Goal: Task Accomplishment & Management: Manage account settings

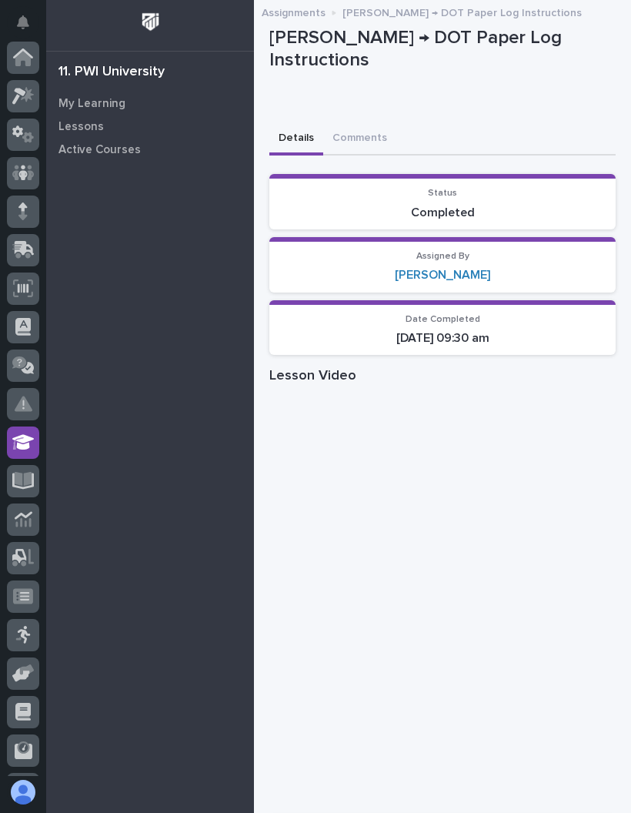
scroll to position [112, 0]
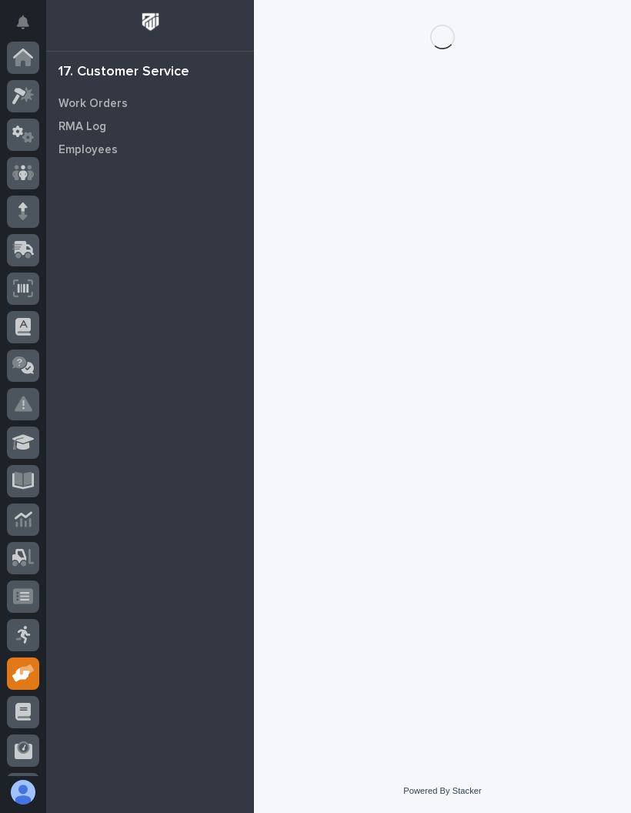
scroll to position [112, 0]
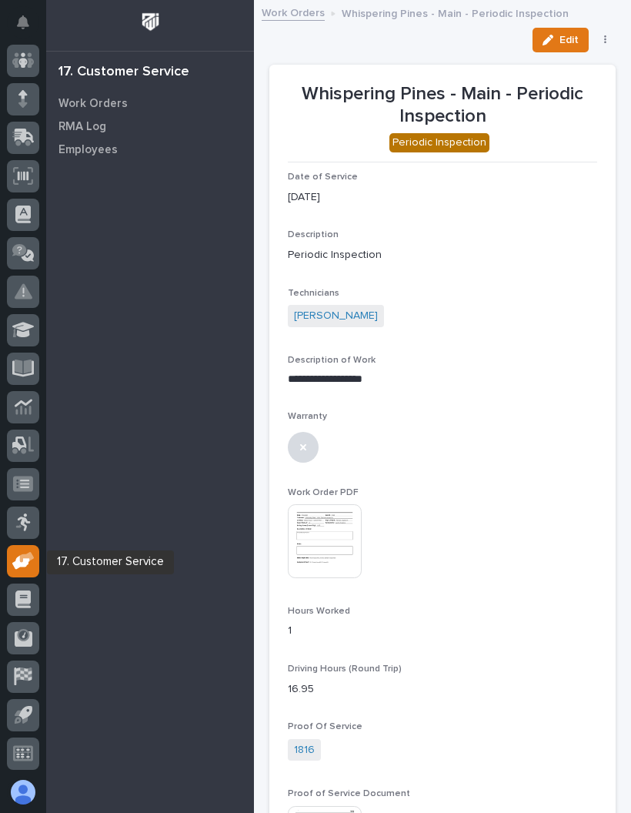
click at [18, 560] on icon at bounding box center [21, 562] width 18 height 15
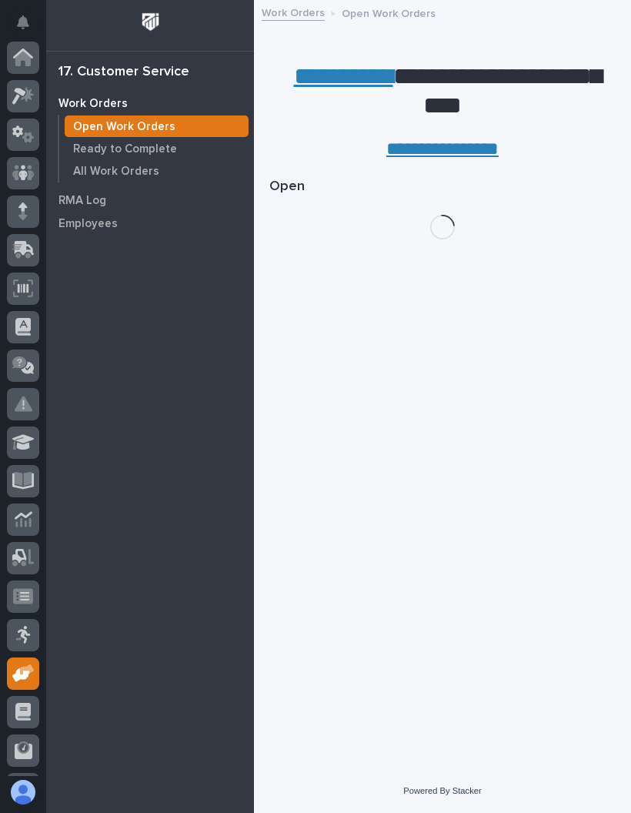
scroll to position [112, 0]
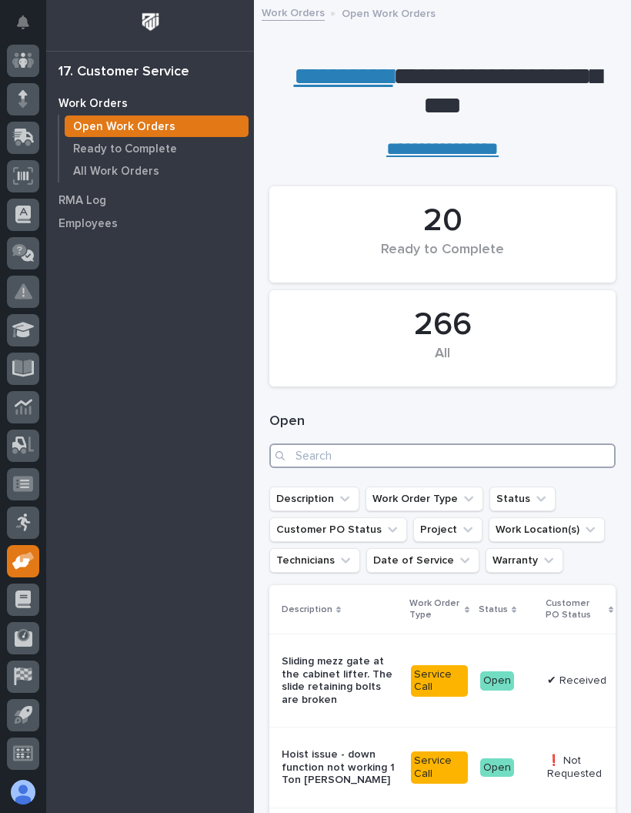
click at [416, 456] on input "Search" at bounding box center [442, 455] width 346 height 25
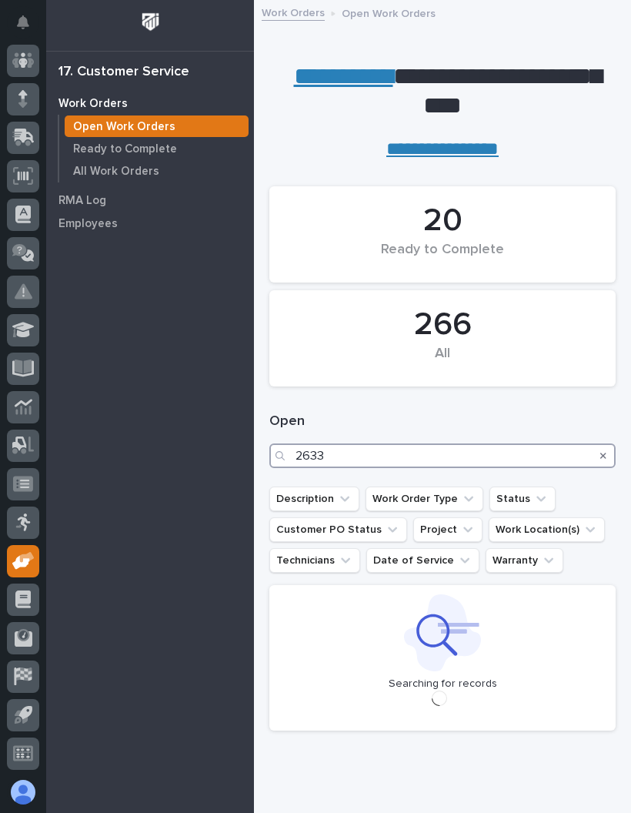
type input "26336"
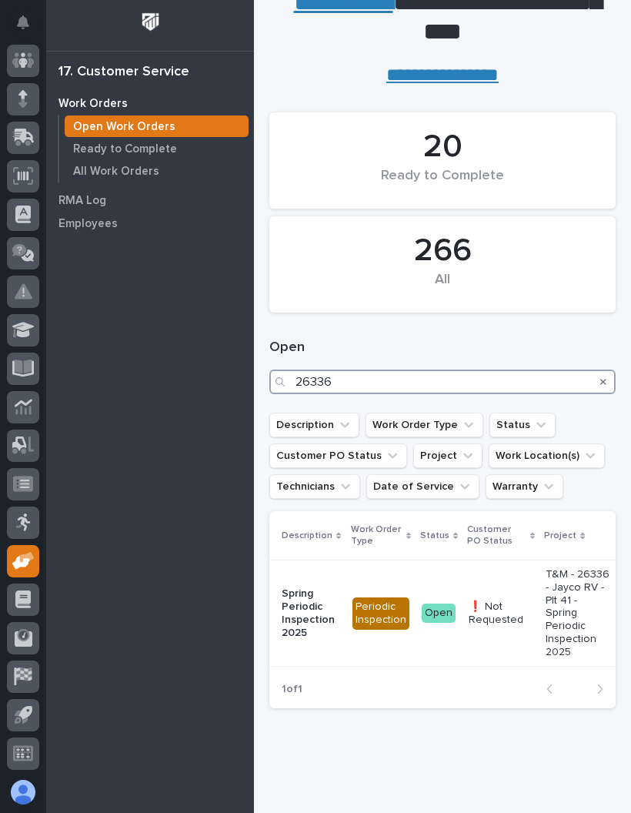
scroll to position [73, 0]
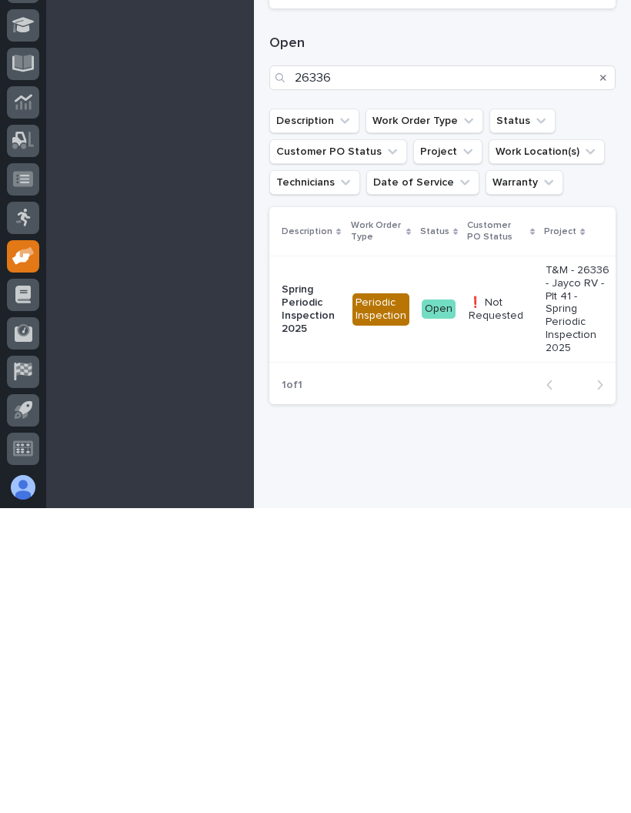
click at [546, 569] on p "T&M - 26336 - Jayco RV - Plt 41 - Spring Periodic Inspection 2025" at bounding box center [578, 614] width 65 height 91
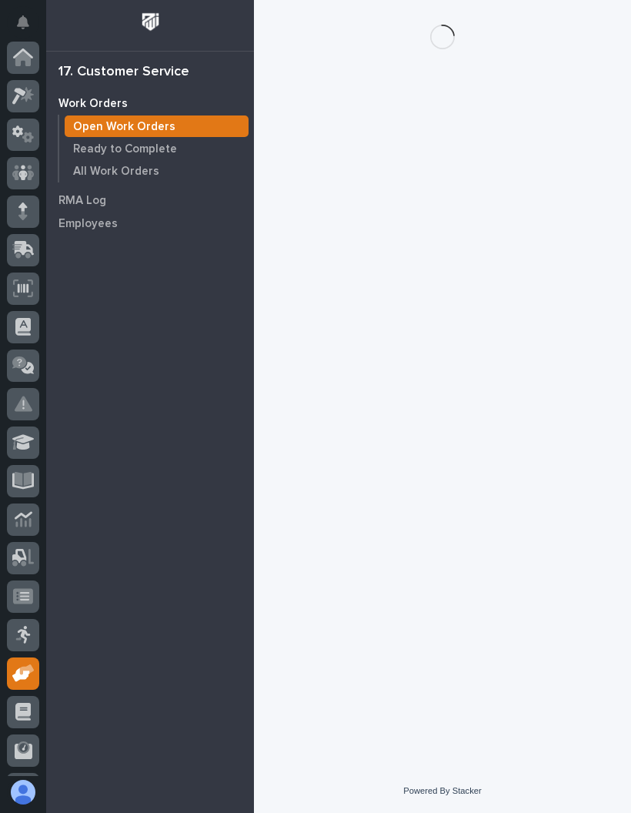
scroll to position [112, 0]
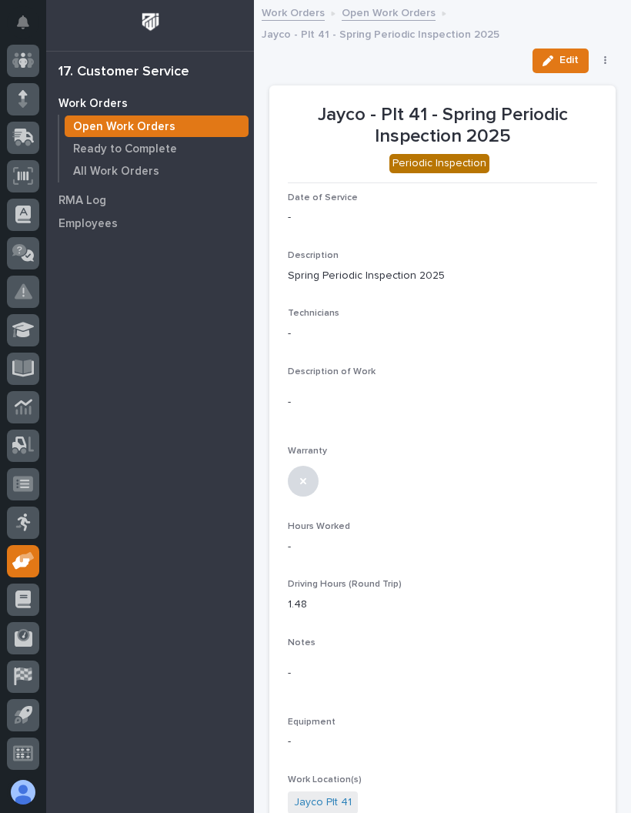
click at [564, 59] on span "Edit" at bounding box center [569, 60] width 19 height 14
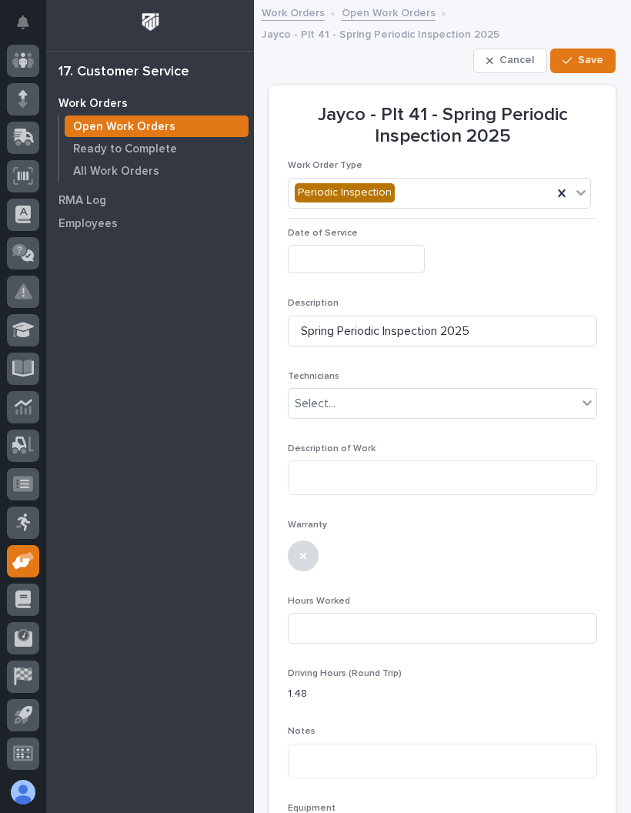
click at [371, 253] on input "text" at bounding box center [356, 259] width 137 height 28
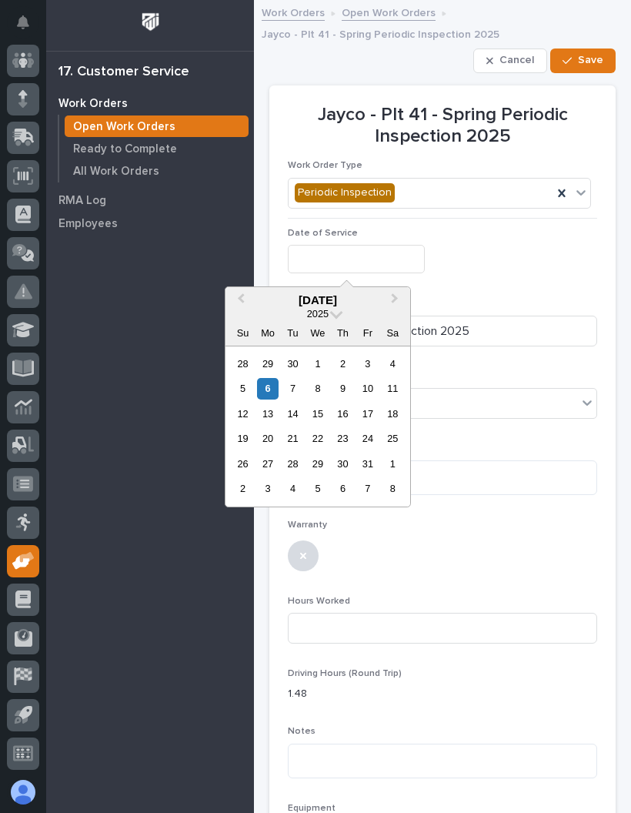
click at [272, 381] on div "6" at bounding box center [267, 388] width 21 height 21
type input "**********"
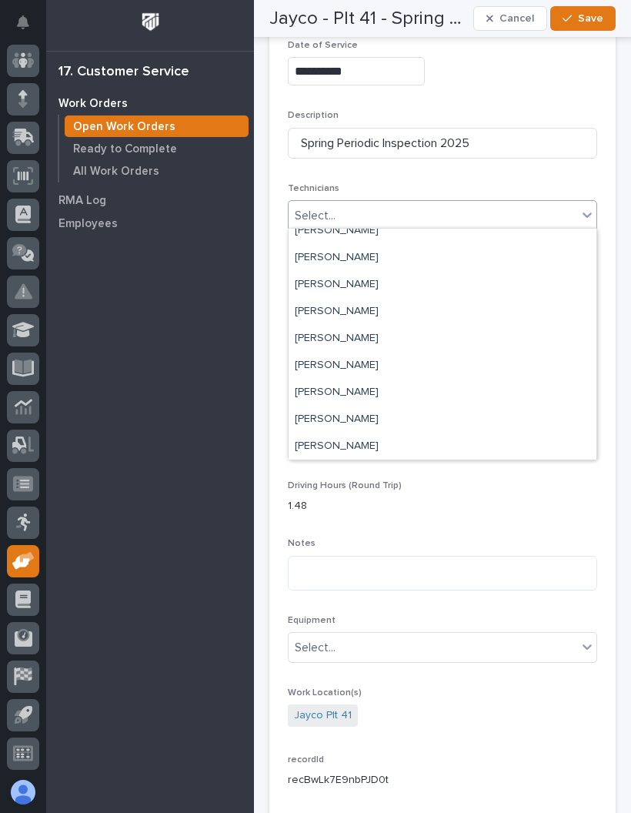
scroll to position [124, 0]
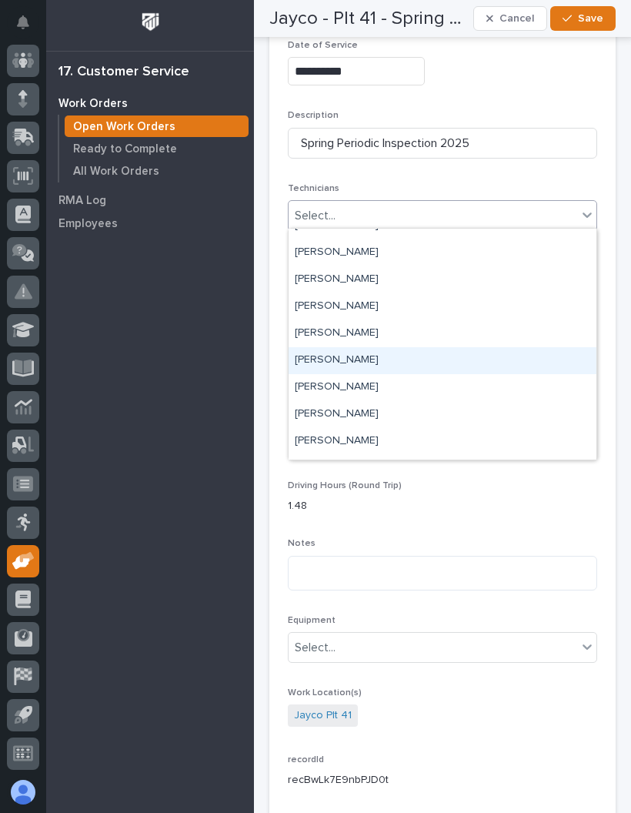
click at [413, 359] on div "[PERSON_NAME]" at bounding box center [443, 360] width 308 height 27
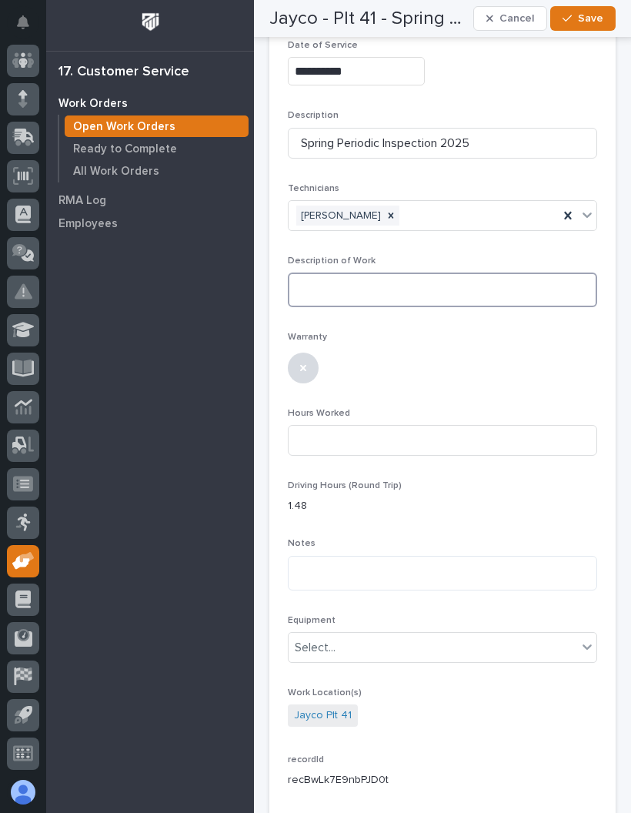
click at [460, 281] on textarea at bounding box center [442, 289] width 309 height 35
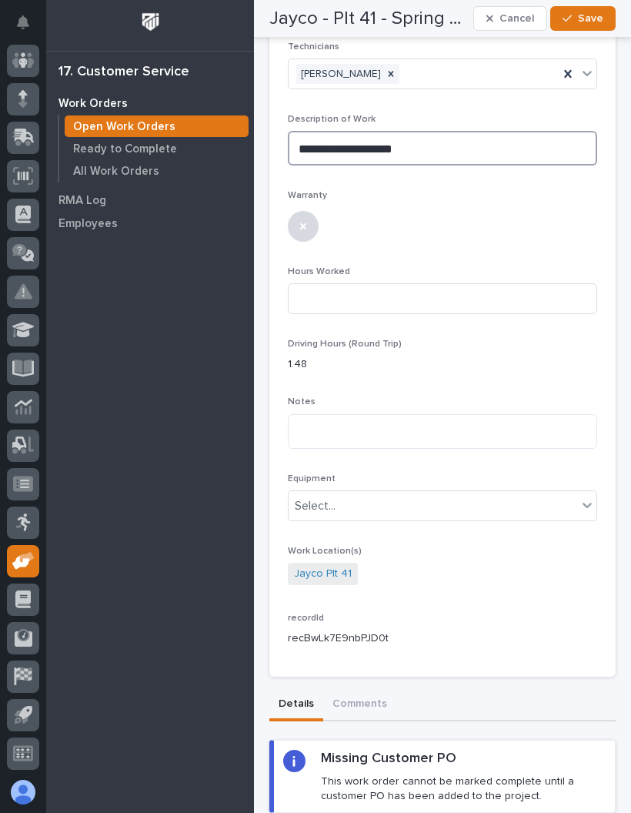
scroll to position [359, 0]
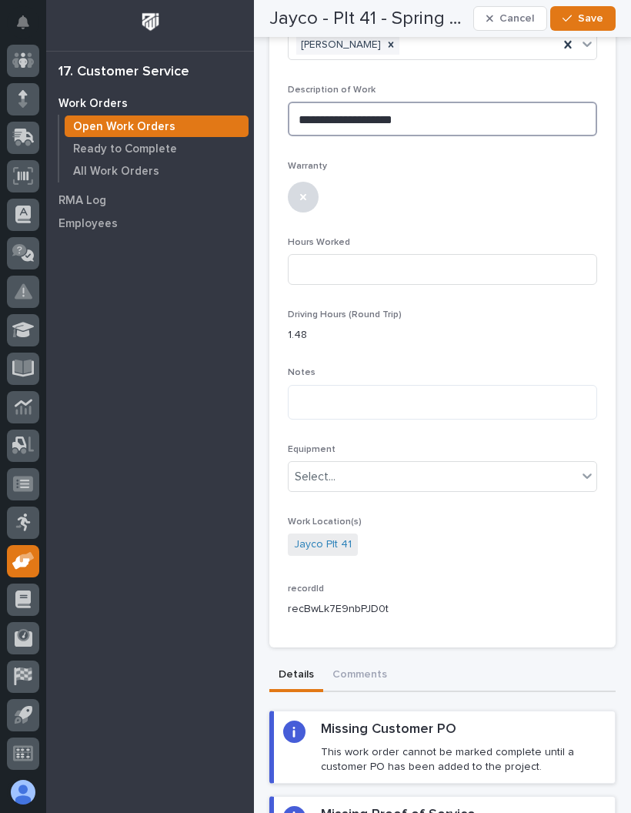
type textarea "**********"
click at [525, 212] on div "Warranty" at bounding box center [442, 192] width 309 height 63
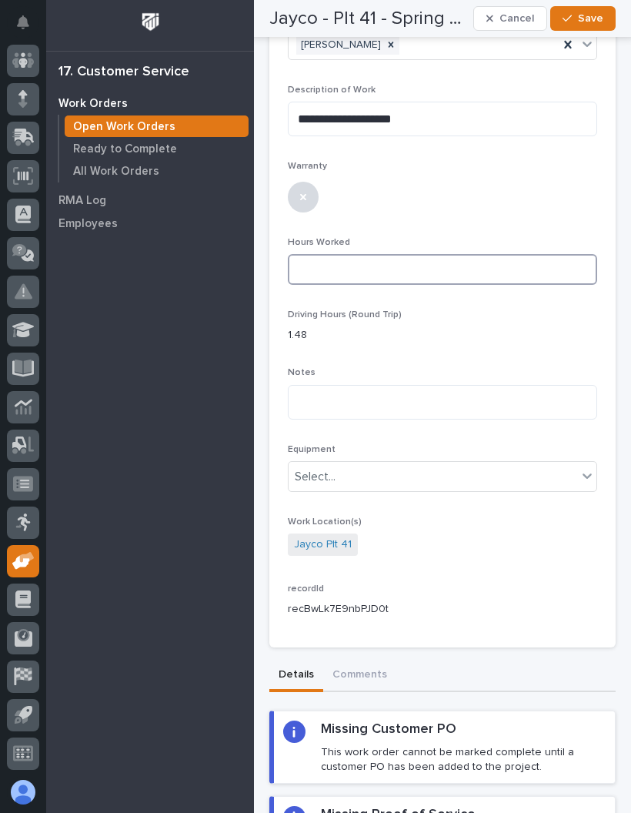
click at [446, 257] on input at bounding box center [442, 269] width 309 height 31
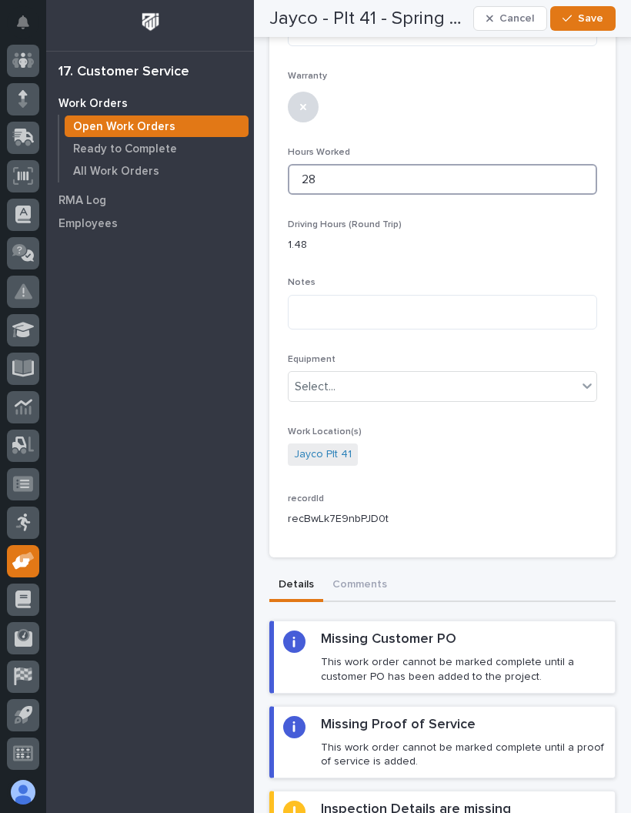
scroll to position [457, 0]
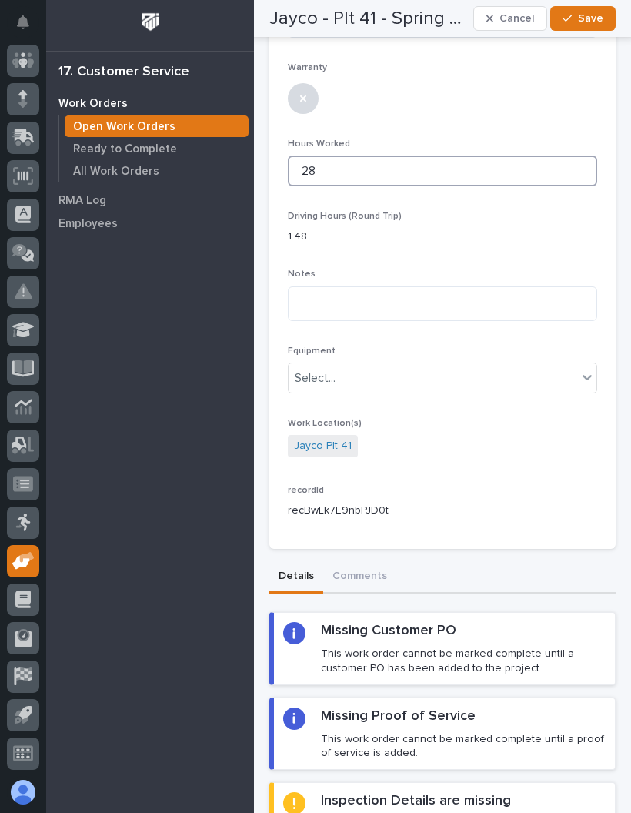
type input "28"
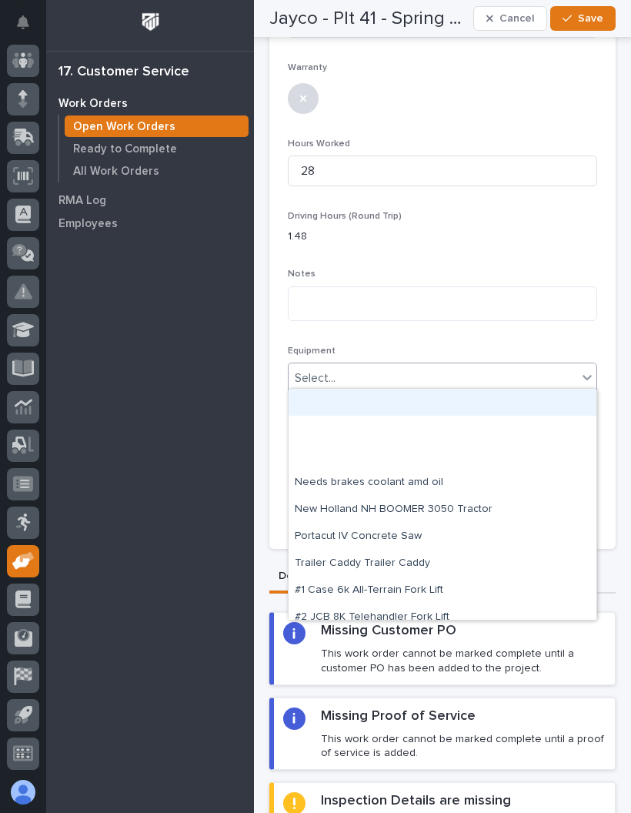
click at [556, 236] on p "1.48" at bounding box center [442, 237] width 309 height 16
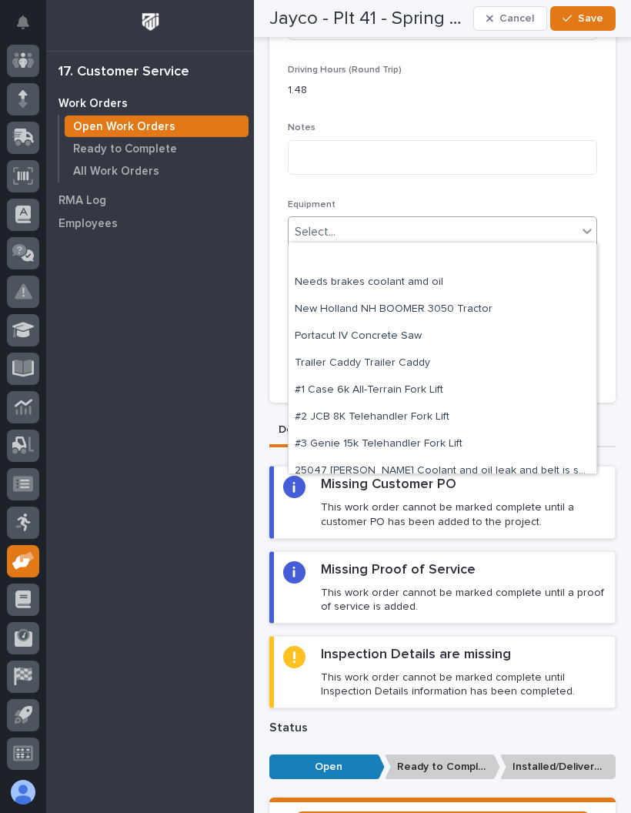
scroll to position [58, 0]
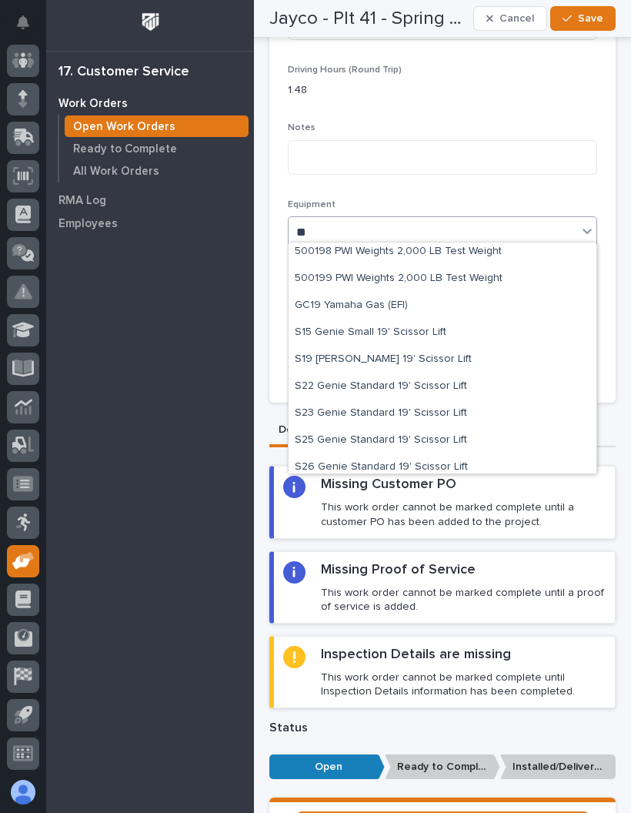
click at [456, 350] on div "S19 [PERSON_NAME] 19' Scissor Lift" at bounding box center [443, 359] width 308 height 27
type input "**"
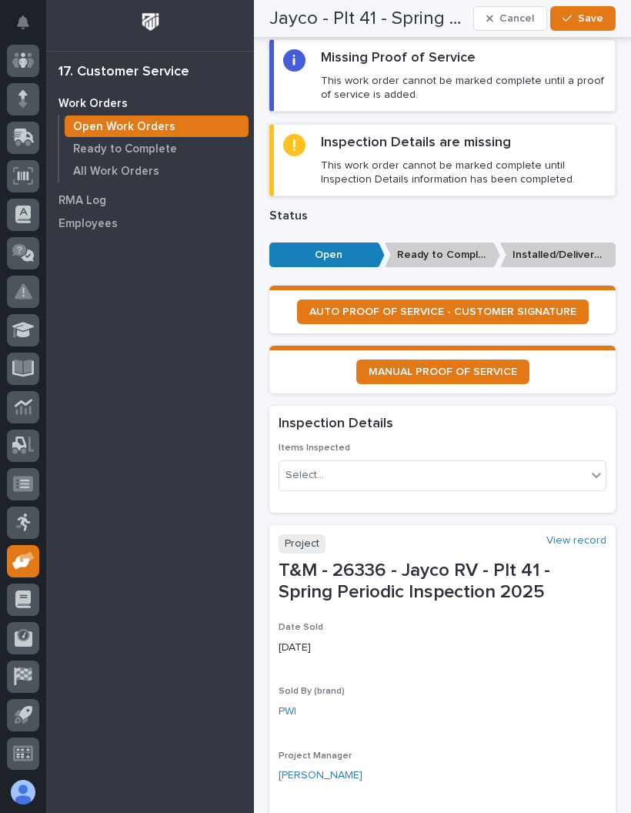
scroll to position [1155, 0]
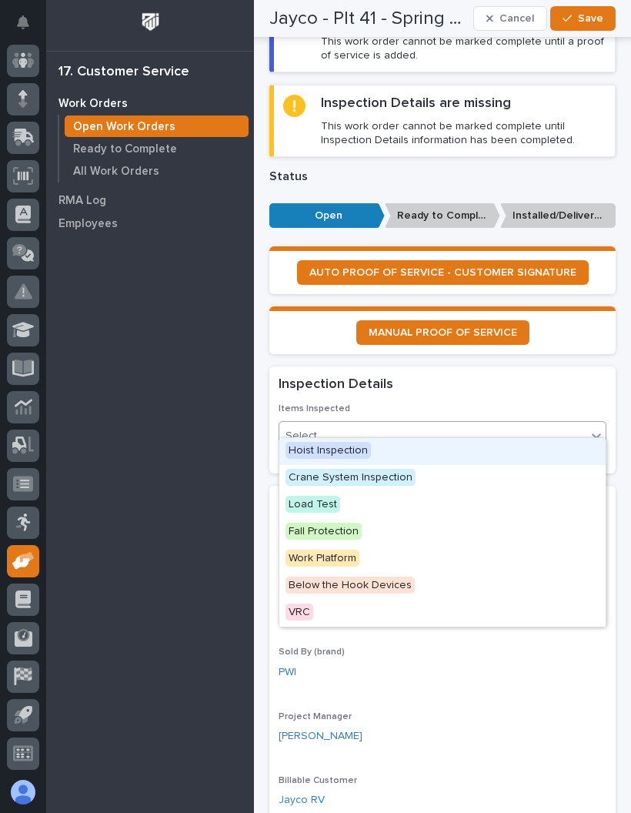
click at [369, 448] on div "Hoist Inspection" at bounding box center [442, 451] width 326 height 27
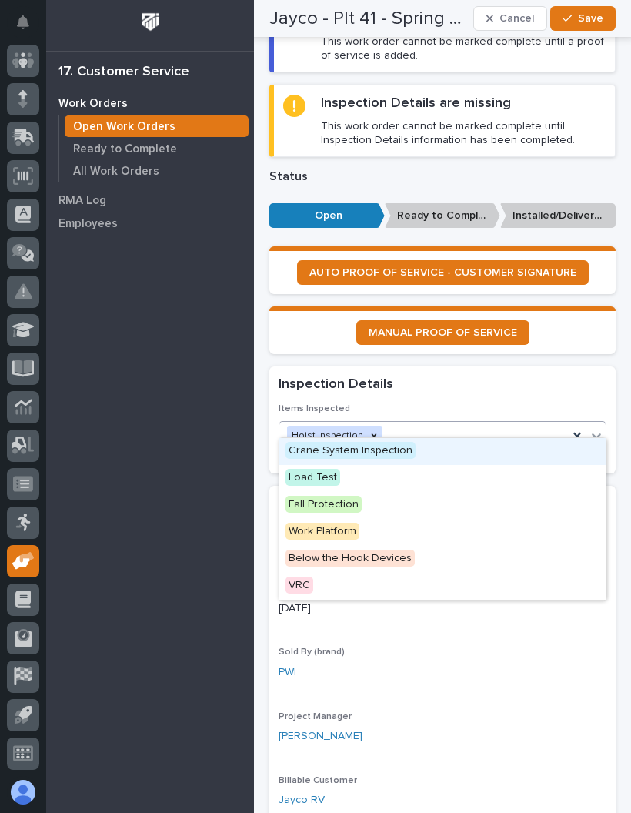
click at [418, 447] on div "Crane System Inspection" at bounding box center [442, 451] width 326 height 27
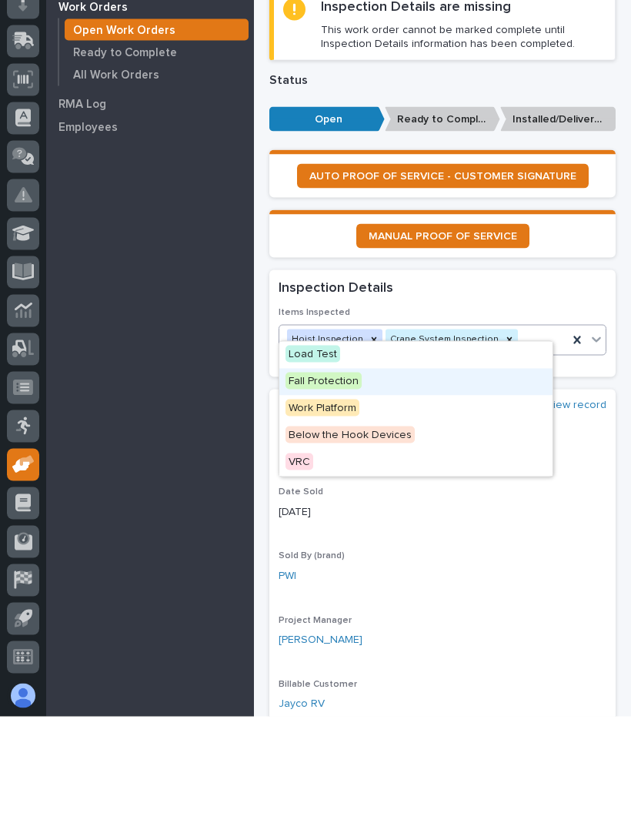
click at [415, 465] on div "Fall Protection" at bounding box center [415, 478] width 273 height 27
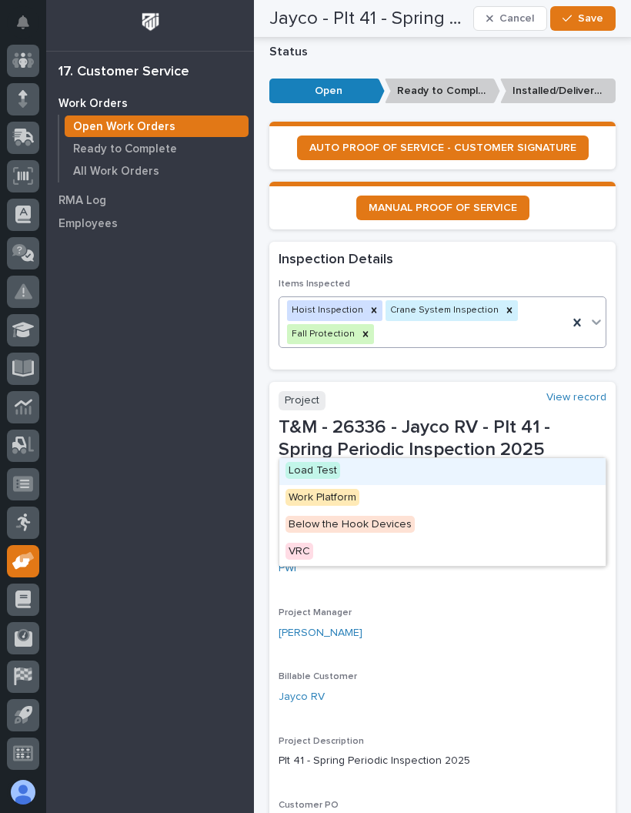
scroll to position [1293, 0]
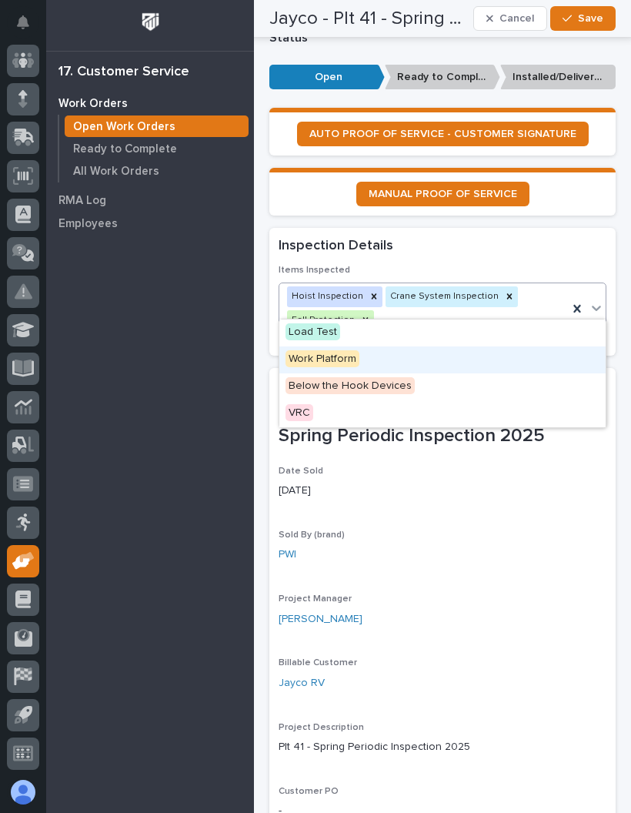
click at [382, 356] on div "Work Platform" at bounding box center [442, 359] width 326 height 27
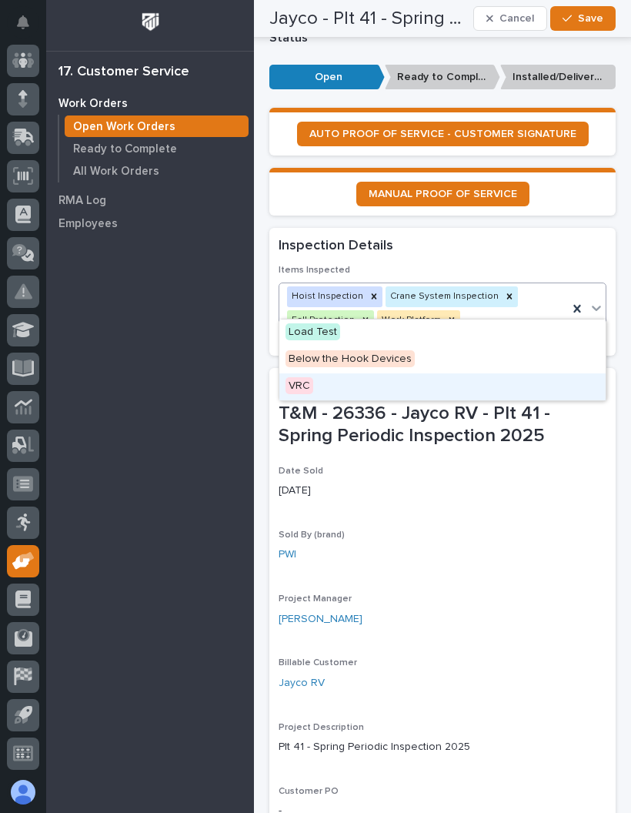
click at [413, 376] on div "VRC" at bounding box center [442, 386] width 326 height 27
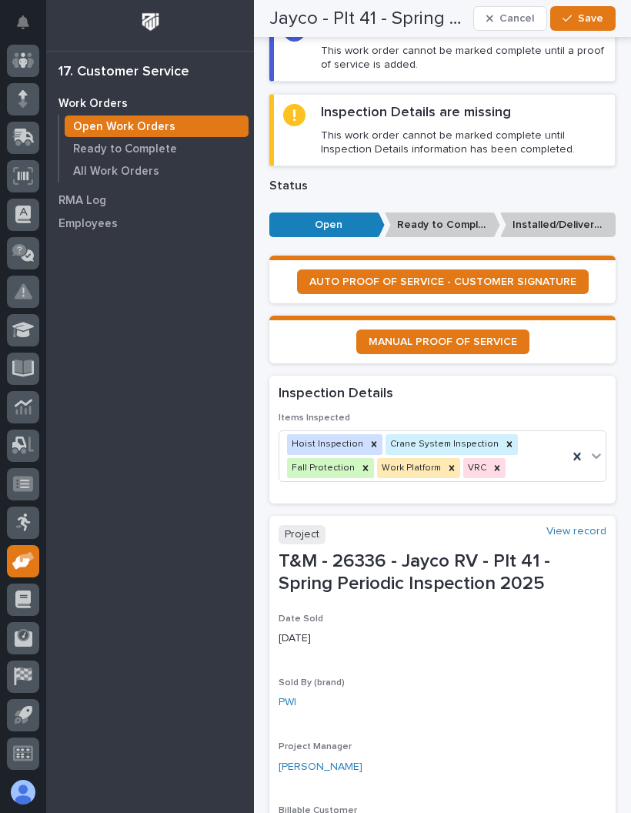
scroll to position [1138, 0]
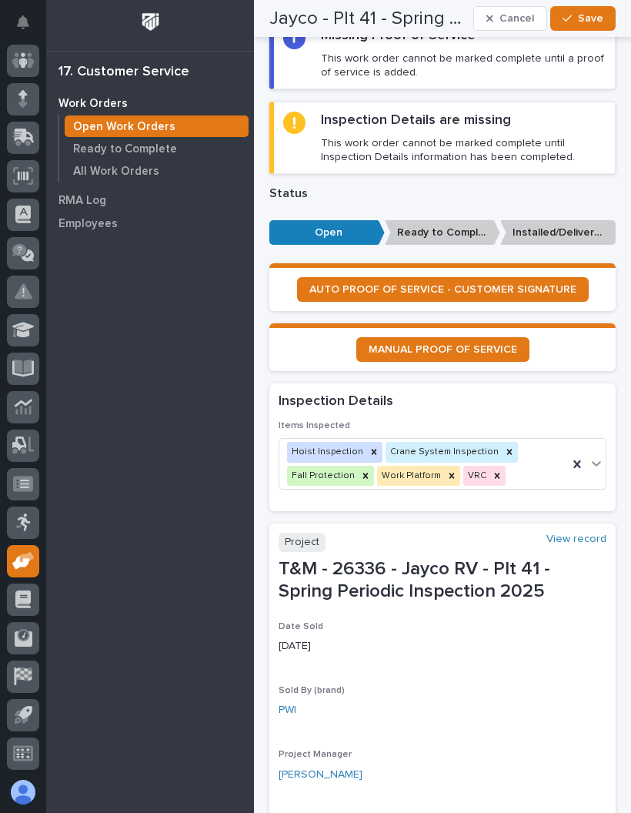
click at [495, 344] on span "MANUAL PROOF OF SERVICE" at bounding box center [443, 349] width 149 height 11
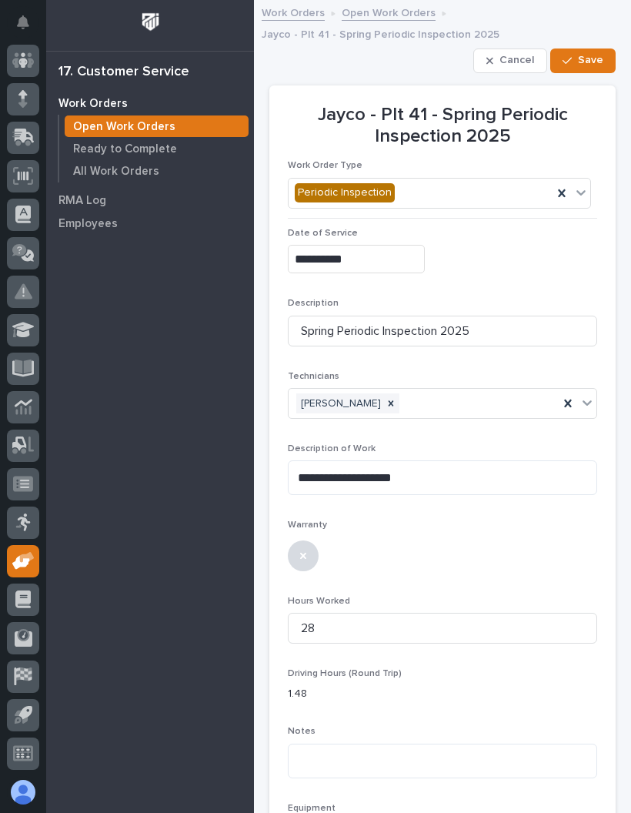
scroll to position [0, 0]
click at [606, 48] on button "Save" at bounding box center [582, 60] width 65 height 25
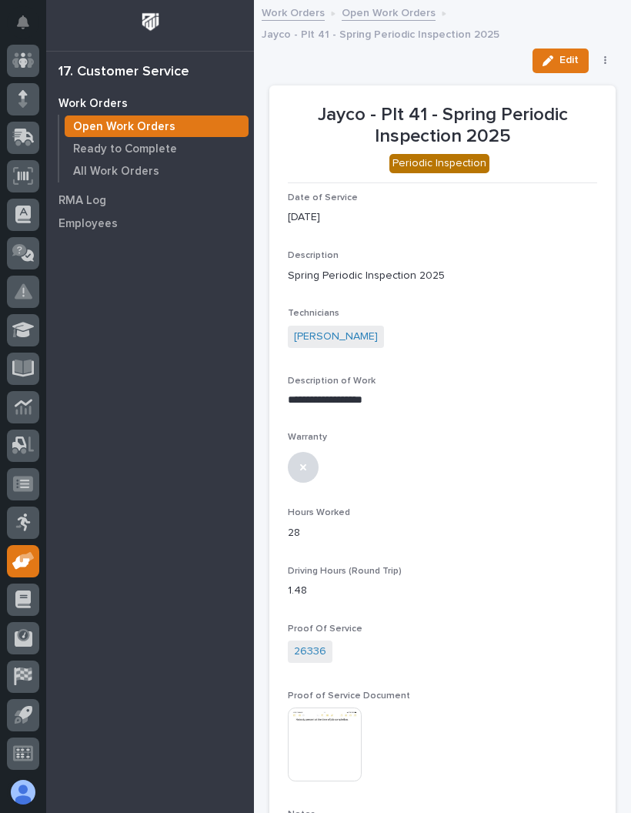
click at [603, 55] on button "button" at bounding box center [606, 60] width 22 height 11
click at [577, 93] on span "✔️ Work is Done" at bounding box center [557, 91] width 82 height 18
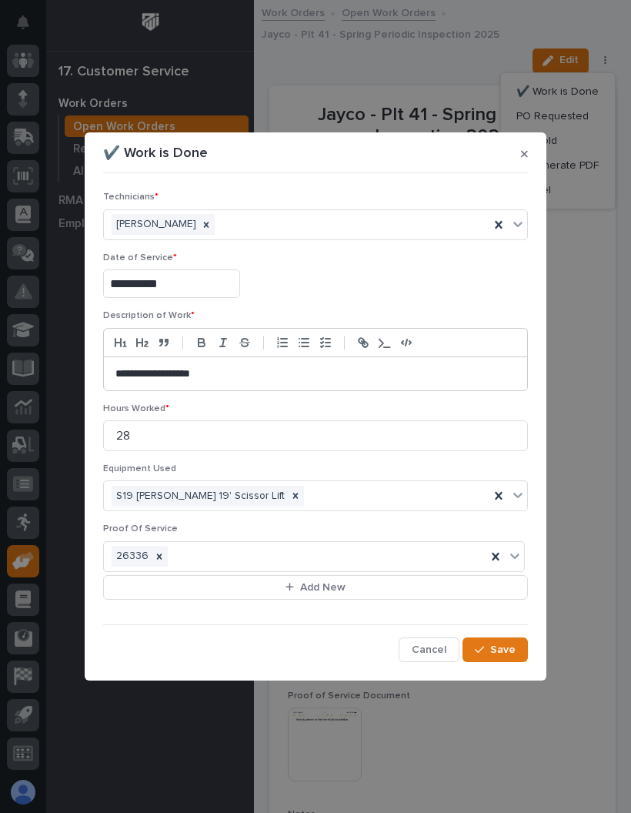
click at [510, 641] on button "Save" at bounding box center [495, 649] width 65 height 25
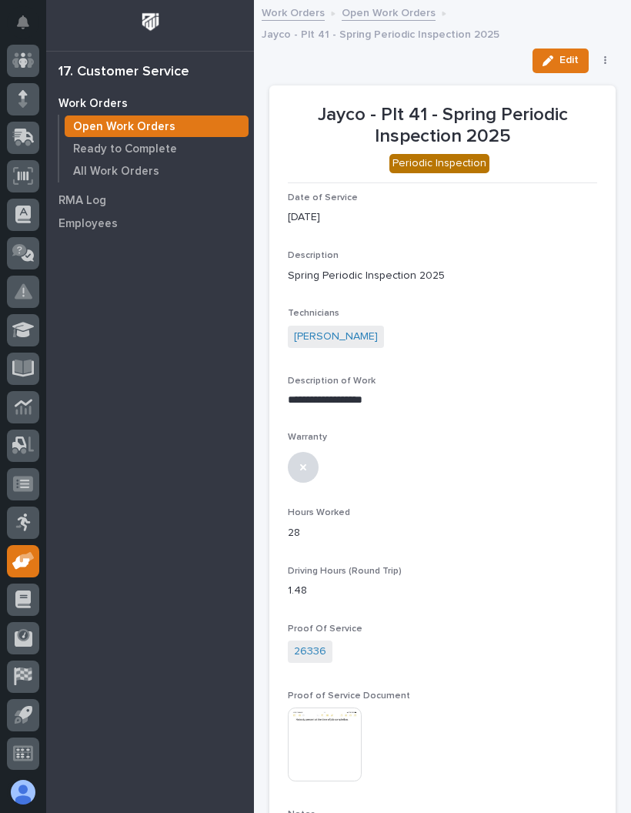
click at [605, 48] on div "Edit PO Requested On Hold Reopen Regenerate PDF Cancel" at bounding box center [571, 60] width 90 height 25
click at [604, 62] on icon "button" at bounding box center [605, 60] width 3 height 11
click at [438, 62] on div "Edit PO Requested On Hold Reopen Regenerate PDF Cancel" at bounding box center [442, 60] width 346 height 25
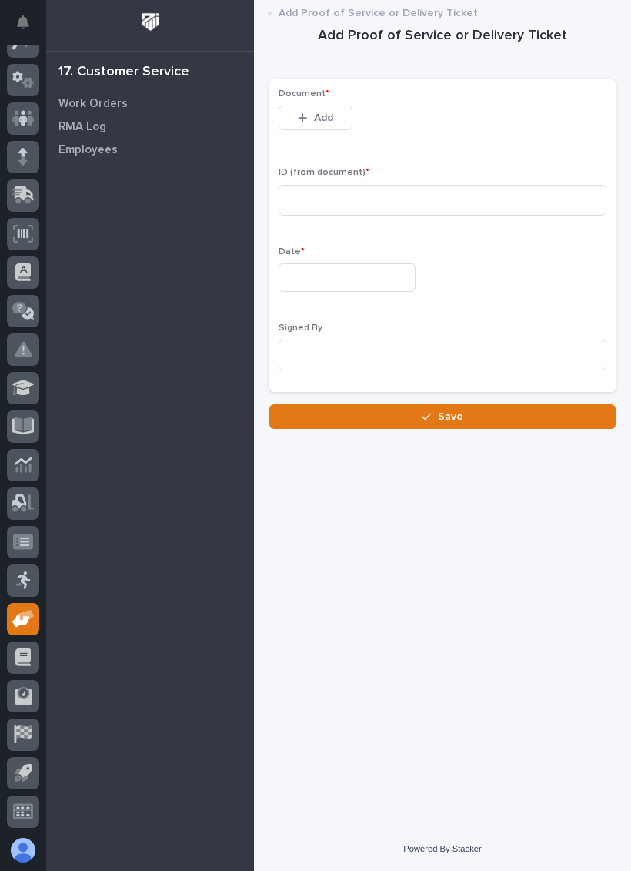
click at [342, 112] on button "Add" at bounding box center [316, 117] width 74 height 25
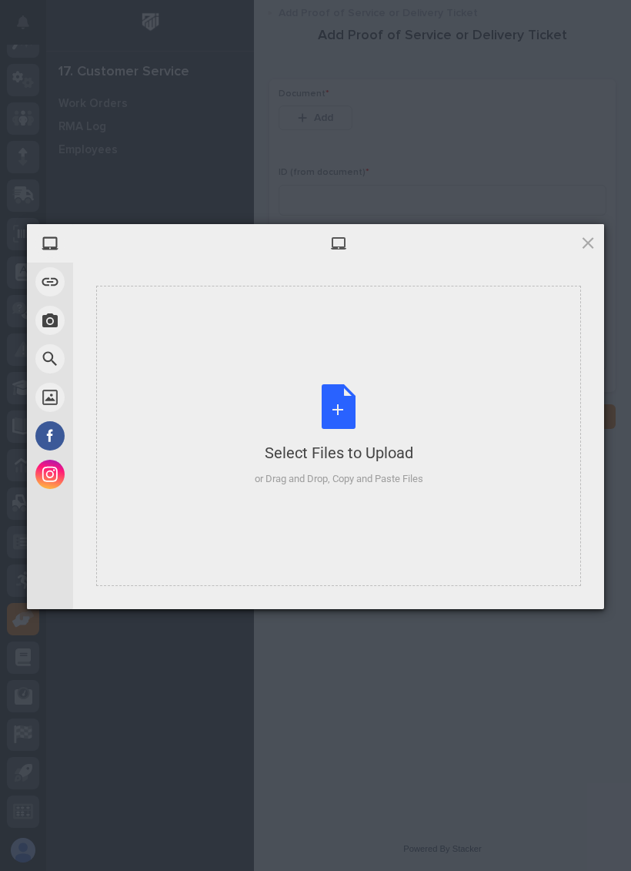
click at [403, 430] on div "Select Files to Upload or Drag and Drop, Copy and Paste Files" at bounding box center [339, 435] width 169 height 102
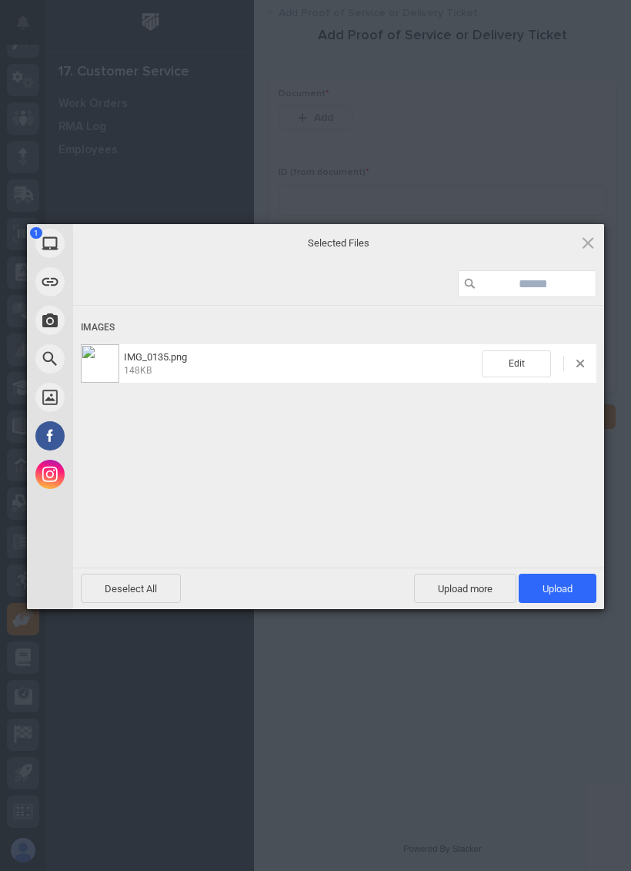
click at [585, 585] on span "Upload 1" at bounding box center [558, 587] width 78 height 29
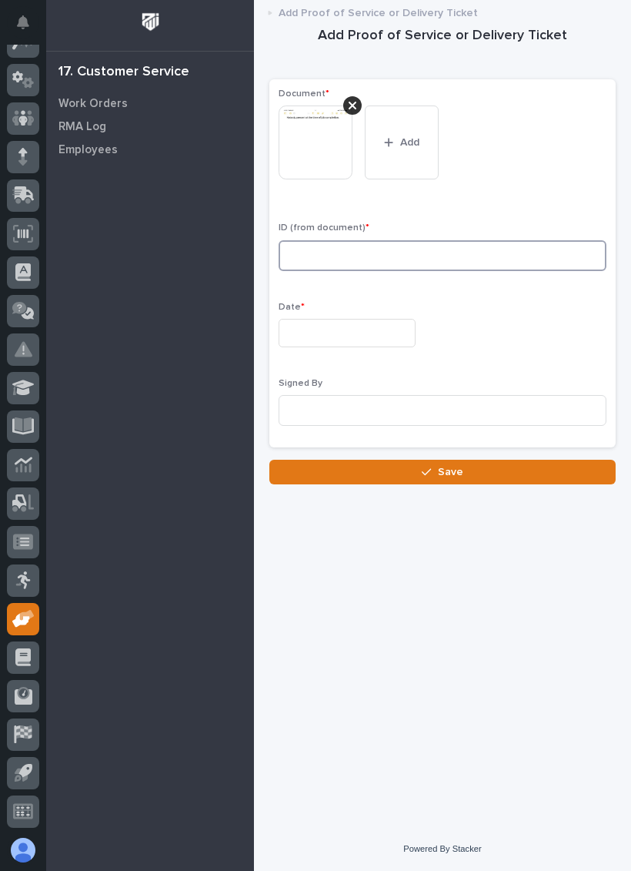
click at [466, 251] on input at bounding box center [443, 255] width 328 height 31
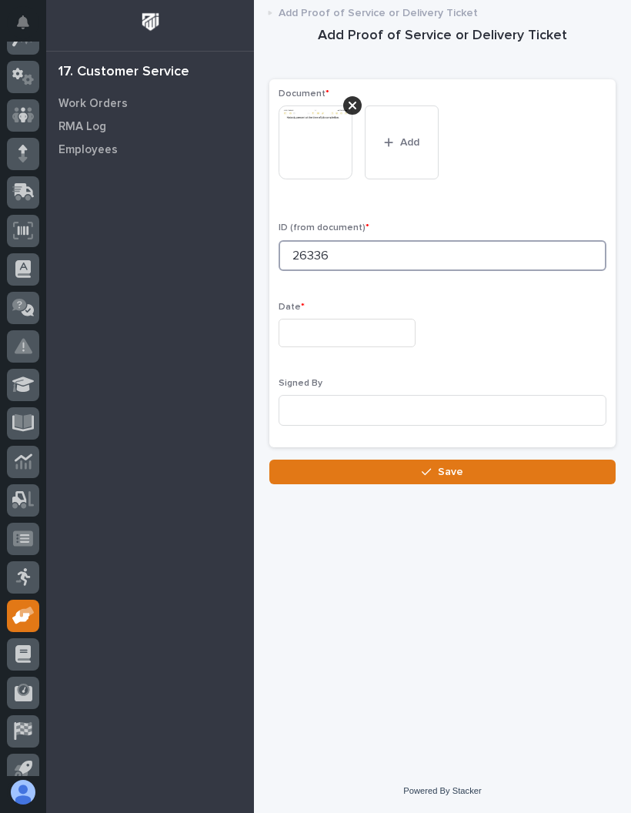
type input "26336"
click at [366, 325] on input "text" at bounding box center [347, 333] width 137 height 28
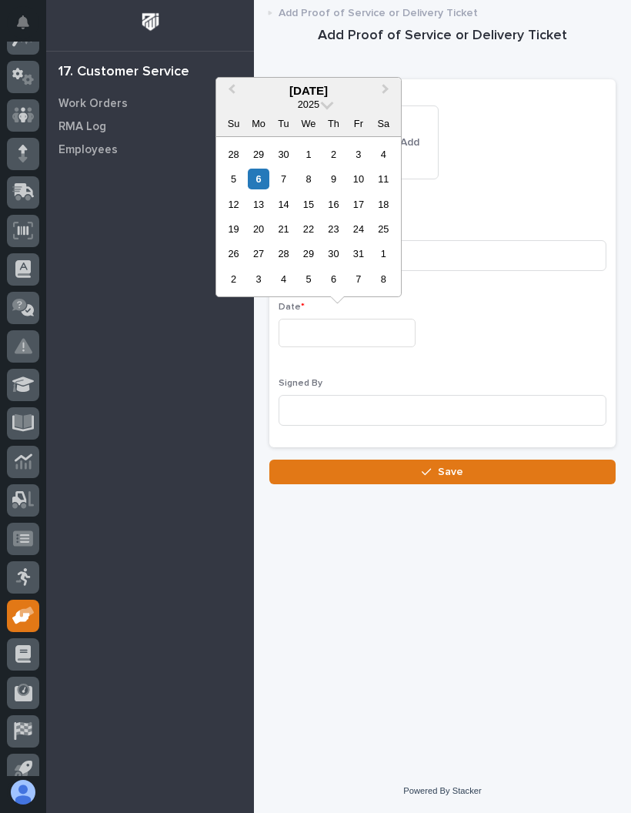
click at [264, 176] on div "6" at bounding box center [258, 179] width 21 height 21
type input "**********"
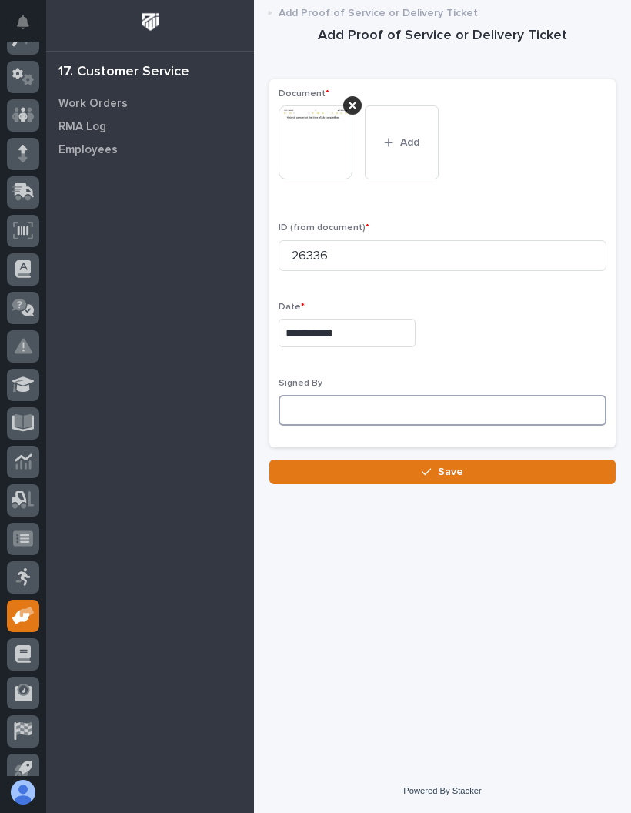
click at [423, 408] on input at bounding box center [443, 410] width 328 height 31
type input "H"
type input "[PERSON_NAME]"
click at [547, 464] on button "Save" at bounding box center [442, 472] width 346 height 25
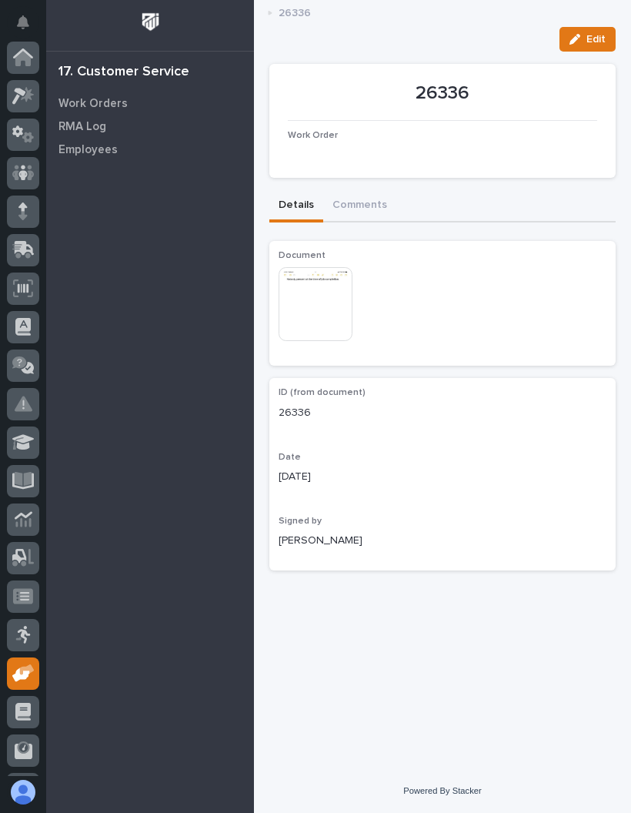
scroll to position [112, 0]
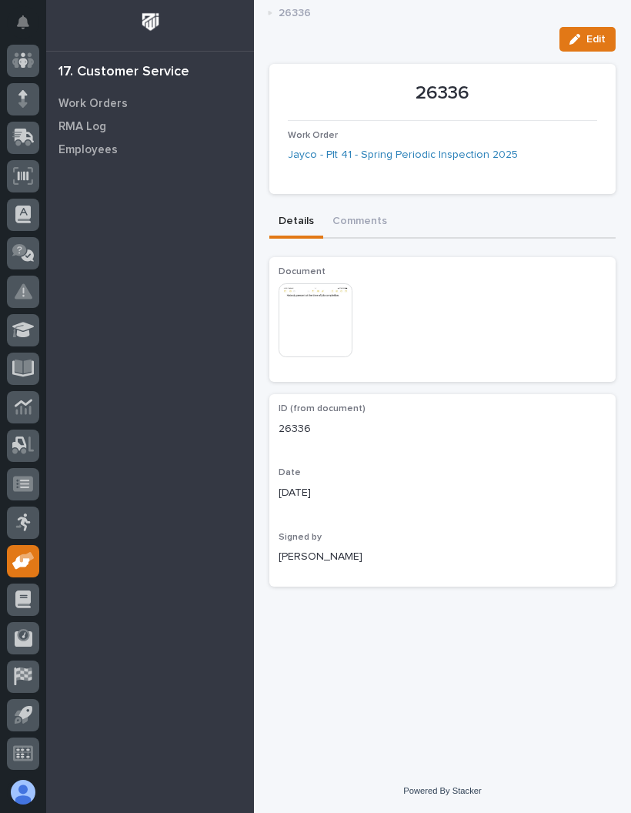
click at [589, 28] on button "Edit" at bounding box center [588, 39] width 56 height 25
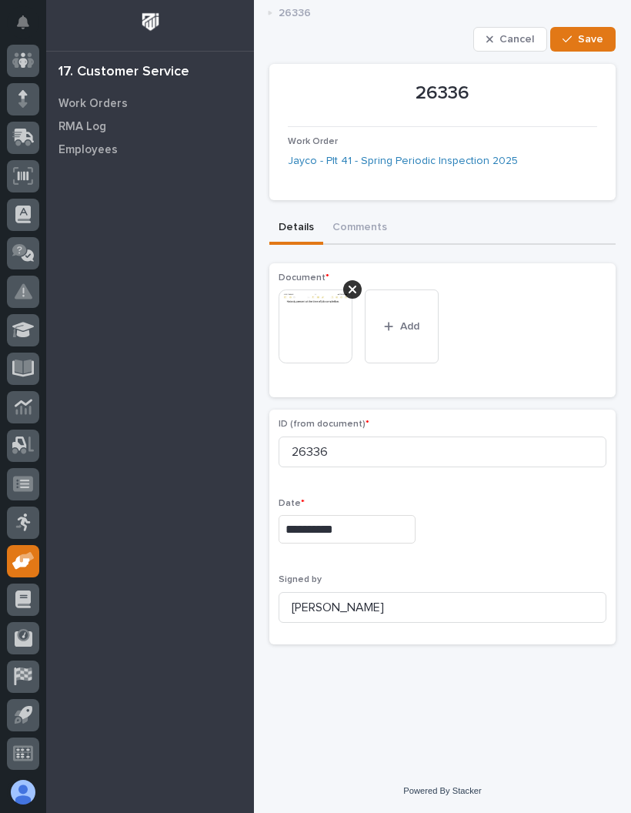
click at [586, 42] on span "Save" at bounding box center [590, 39] width 25 height 14
